Goal: Navigation & Orientation: Find specific page/section

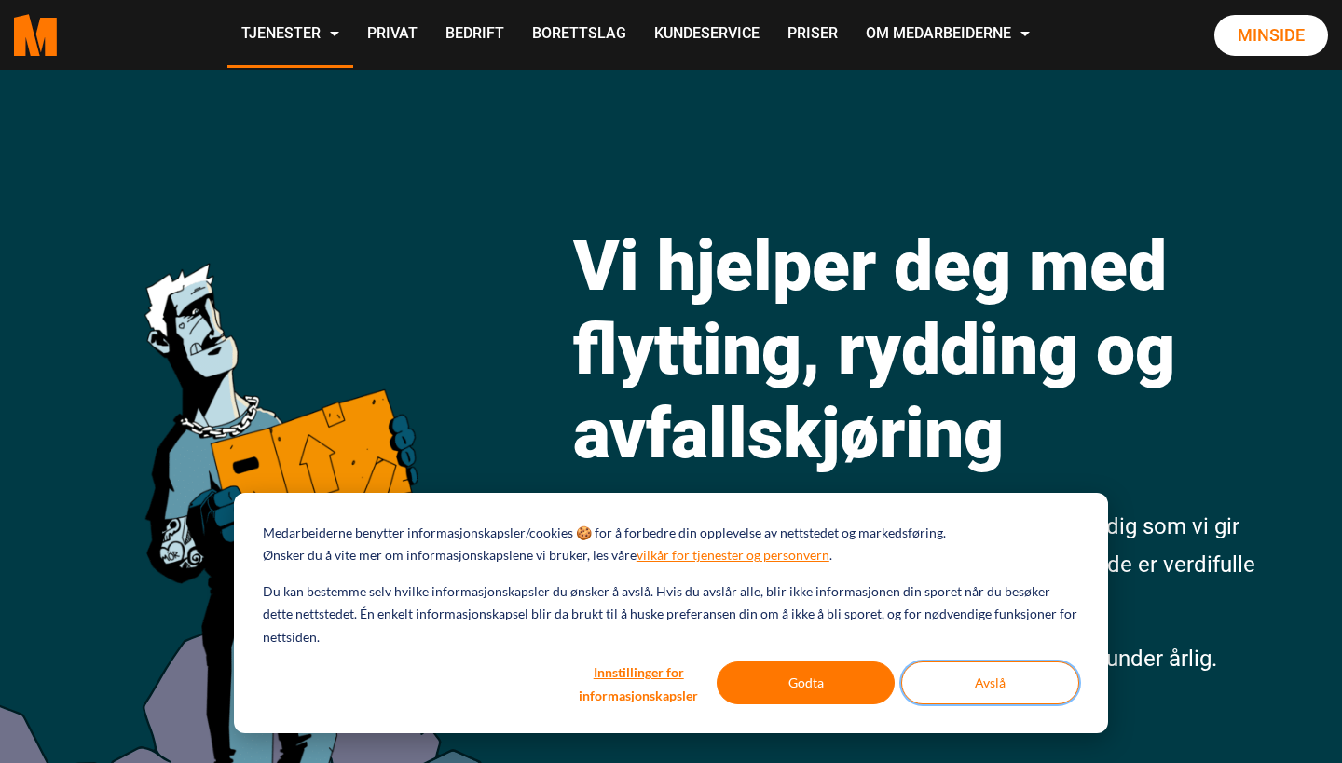
click at [1001, 677] on button "Avslå" at bounding box center [990, 683] width 178 height 43
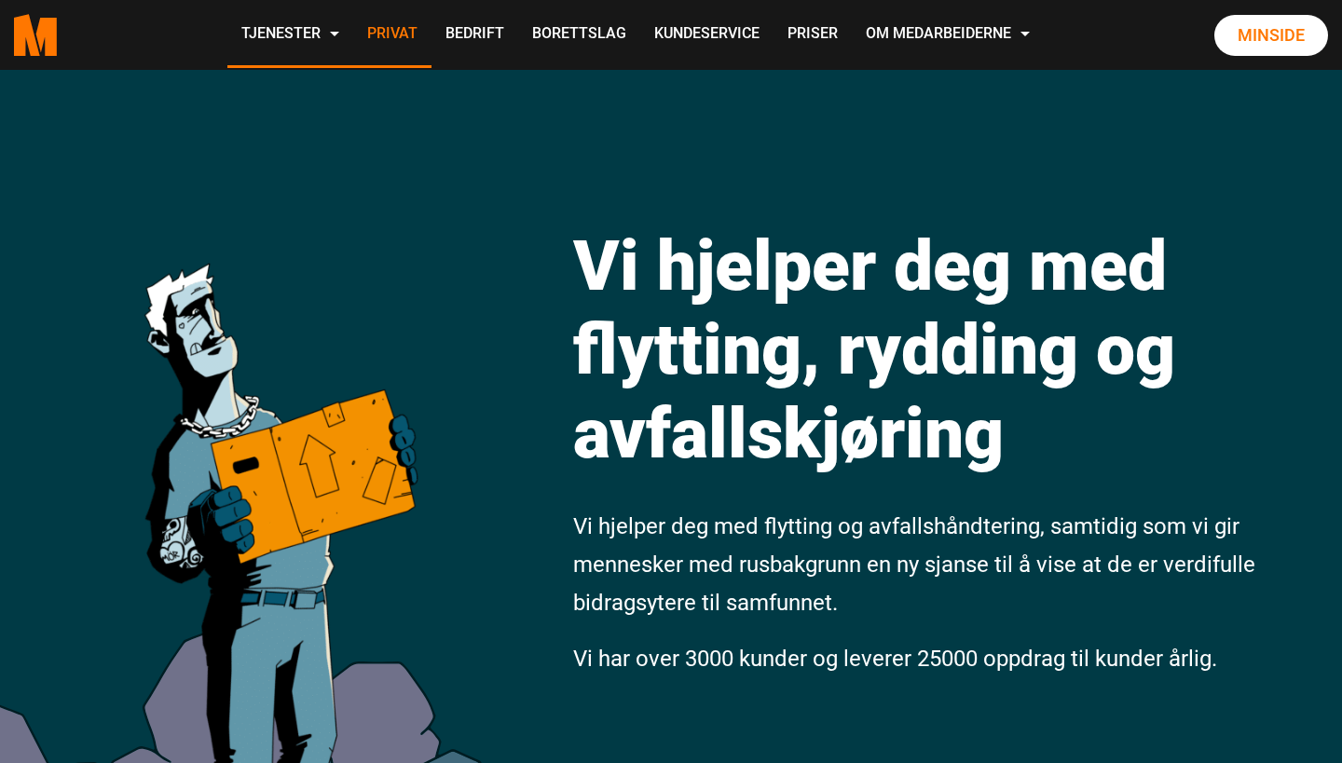
click at [432, 32] on link "Privat" at bounding box center [392, 35] width 78 height 66
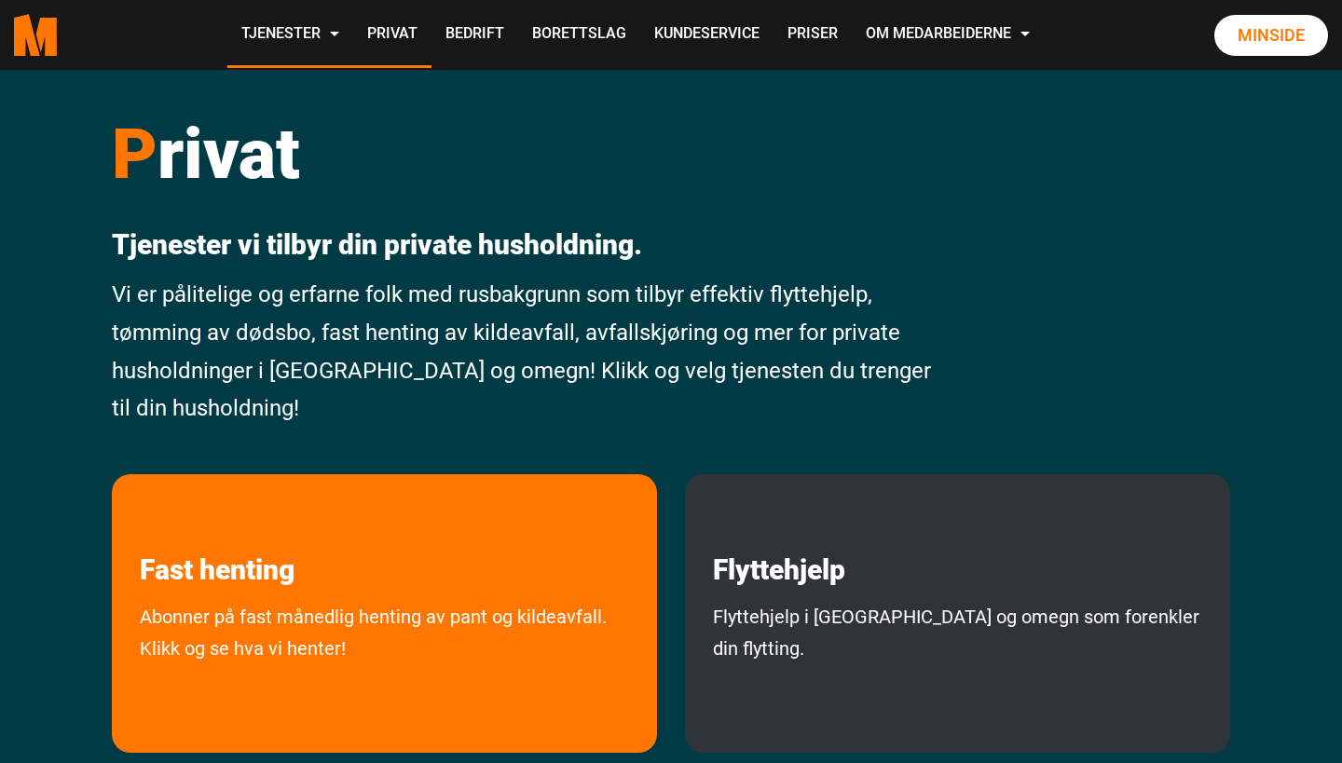
click at [931, 627] on link "Flyttehjelp i Oslo og omegn som forenkler din flytting." at bounding box center [957, 672] width 545 height 143
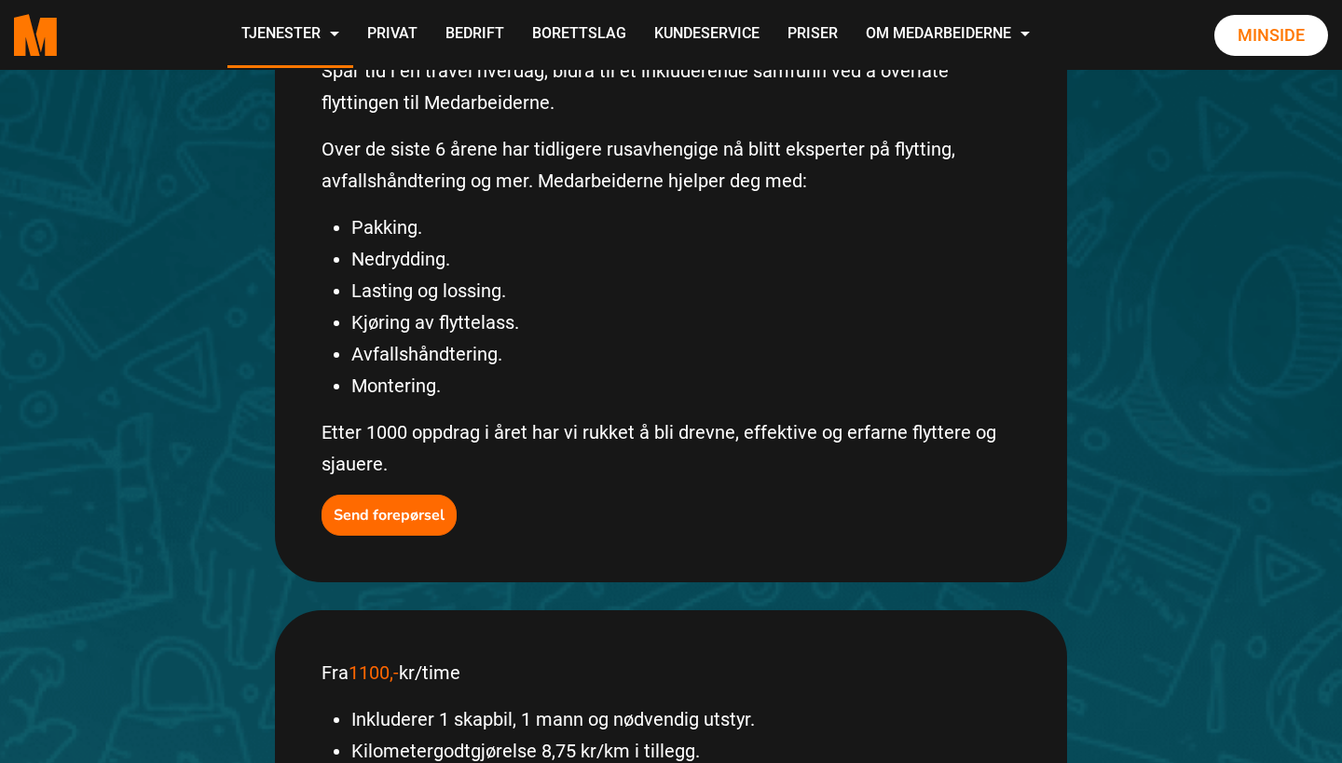
scroll to position [471, 0]
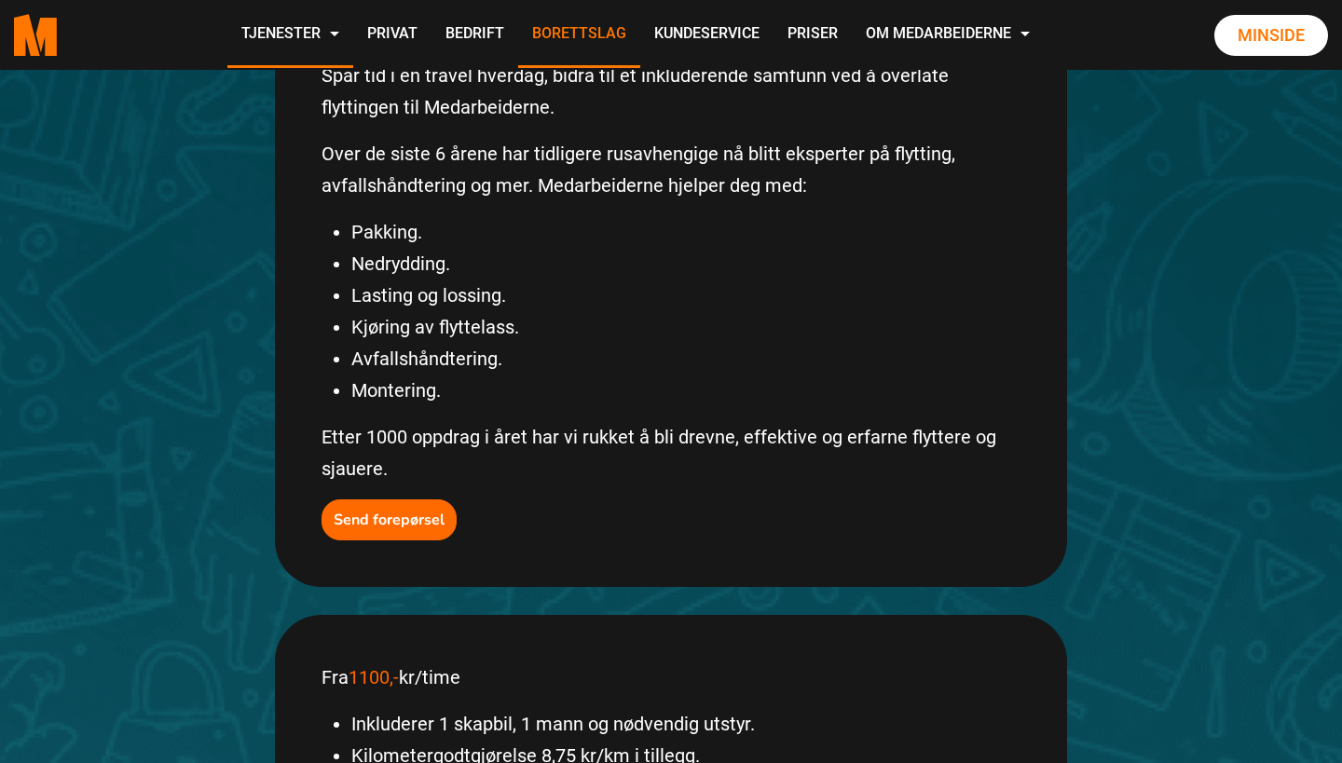
click at [640, 30] on link "Borettslag" at bounding box center [579, 35] width 122 height 66
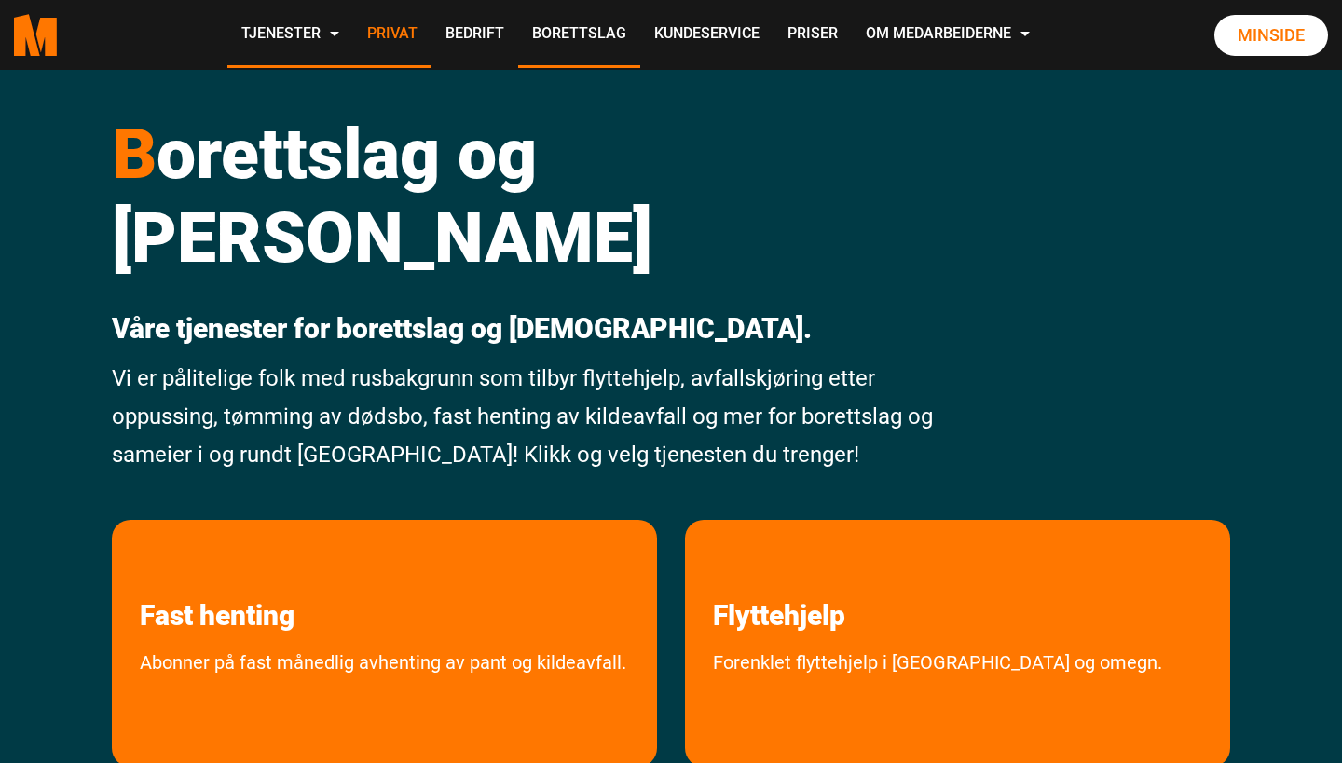
click at [432, 28] on link "Privat" at bounding box center [392, 35] width 78 height 66
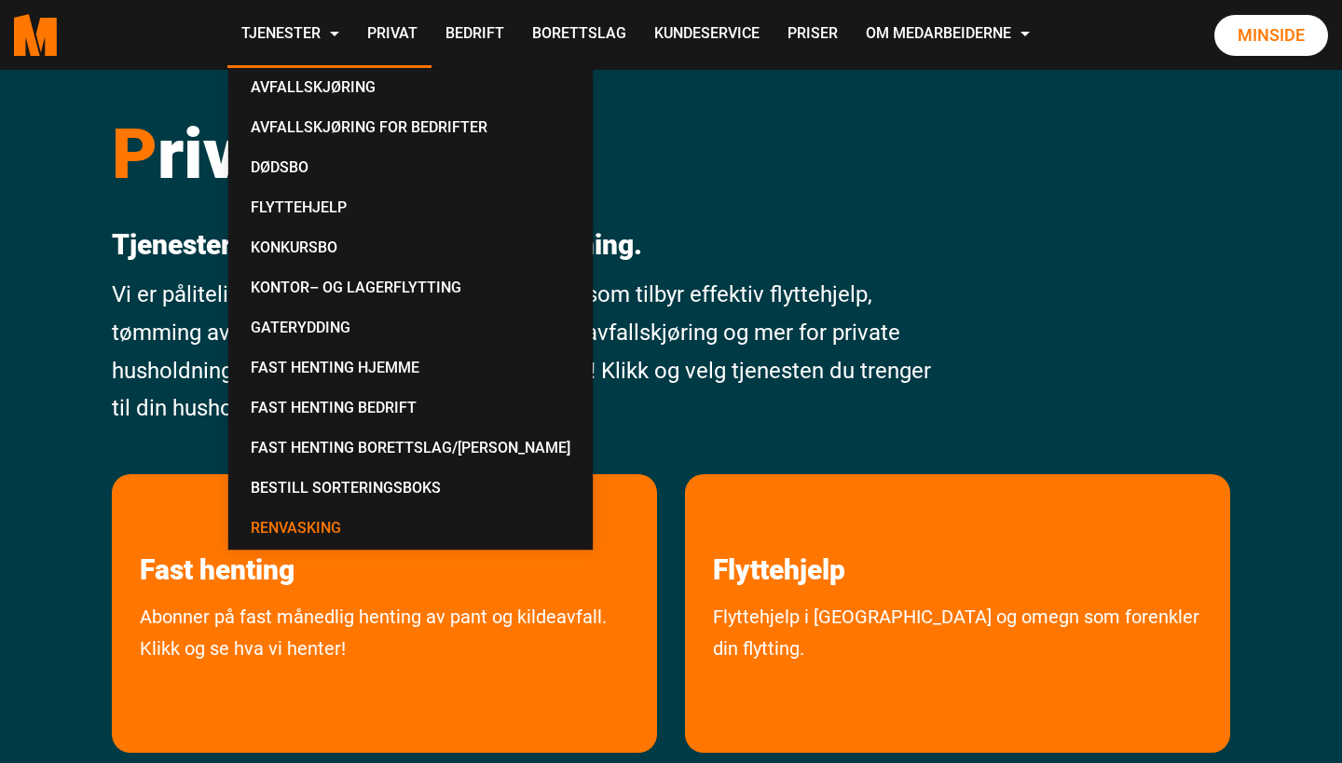
click at [434, 526] on link "Renvasking" at bounding box center [411, 530] width 350 height 40
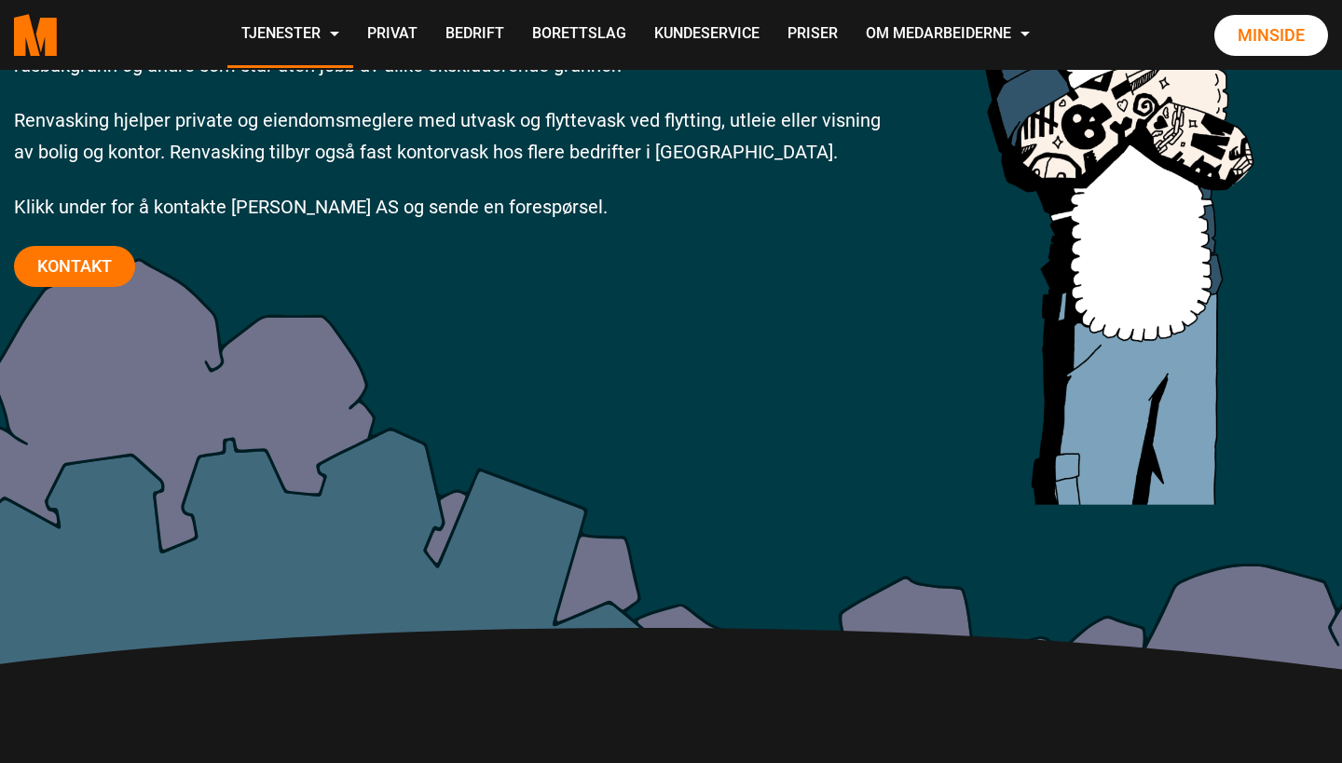
scroll to position [514, 0]
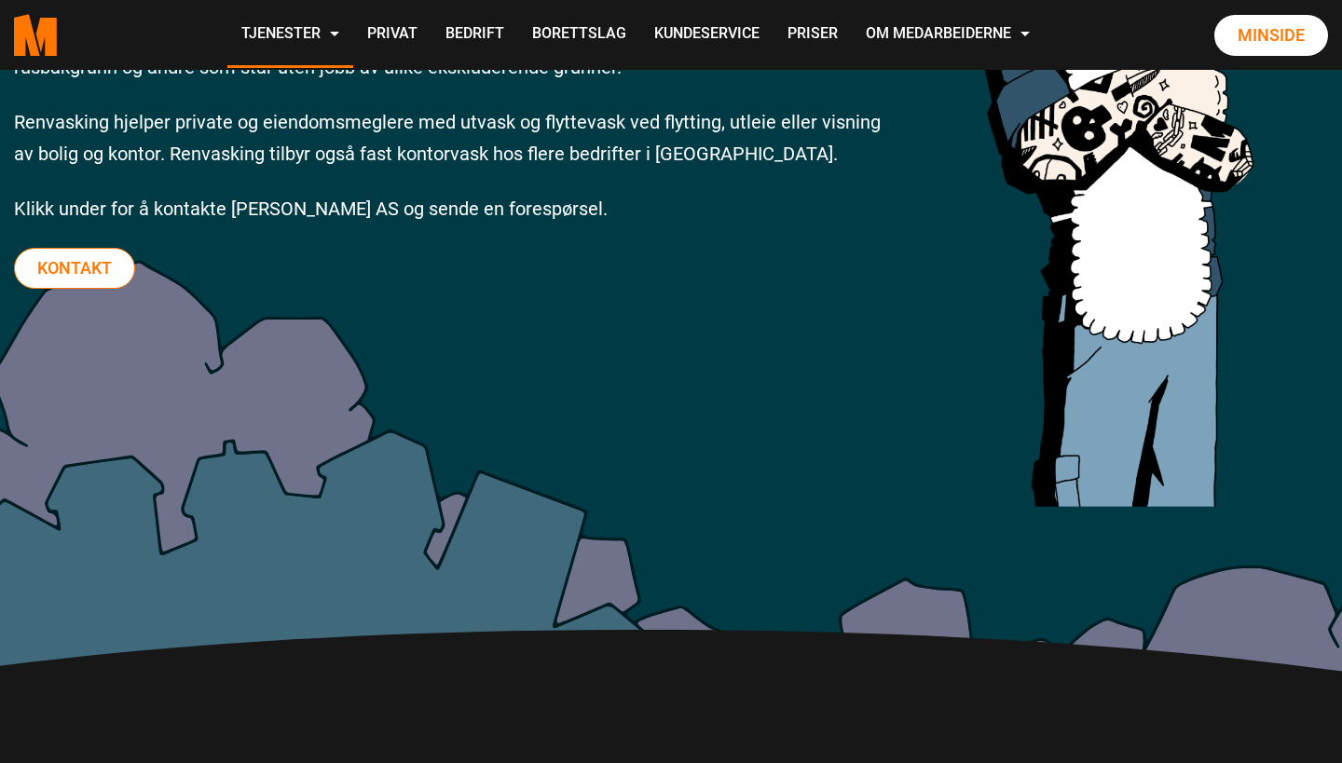
click at [80, 266] on link "Kontakt" at bounding box center [74, 268] width 121 height 41
